Goal: Information Seeking & Learning: Learn about a topic

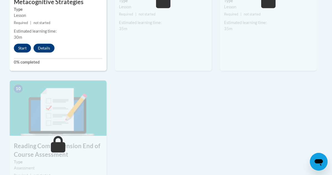
scroll to position [571, 3]
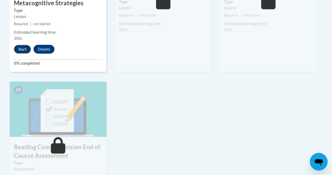
click at [25, 49] on button "Start" at bounding box center [22, 49] width 17 height 9
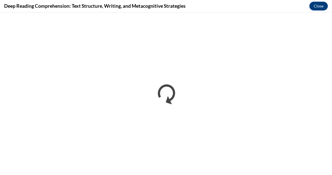
scroll to position [0, 0]
